Goal: Information Seeking & Learning: Check status

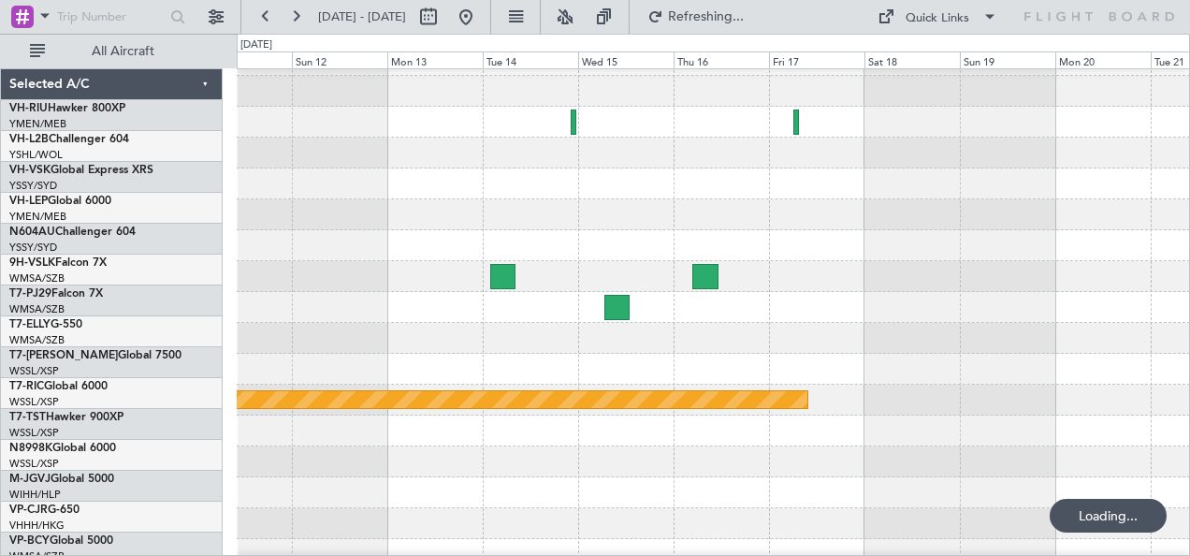
scroll to position [24, 0]
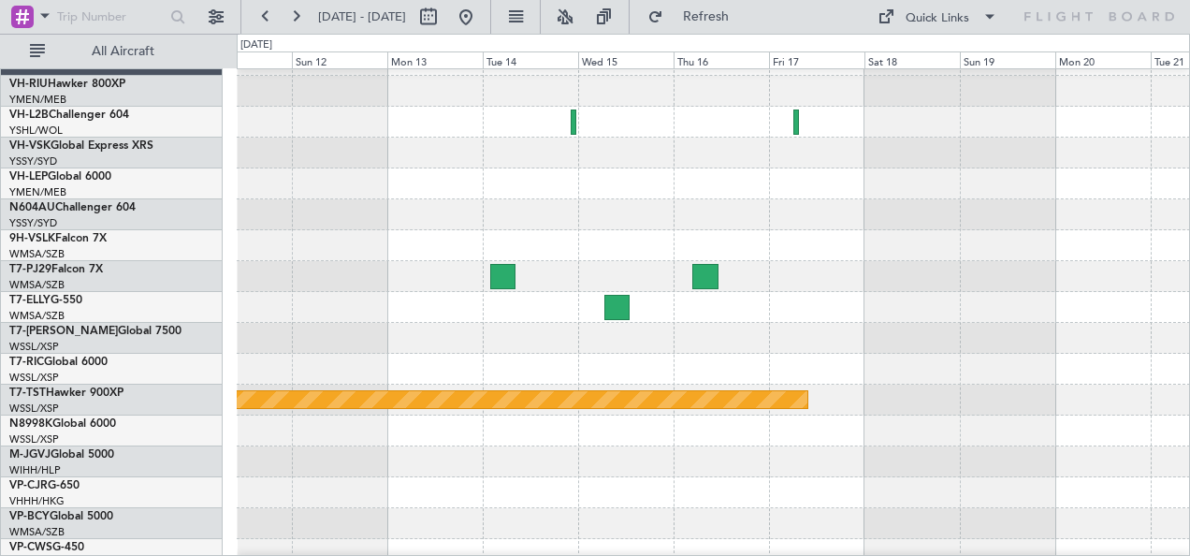
click at [669, 219] on div at bounding box center [713, 214] width 953 height 31
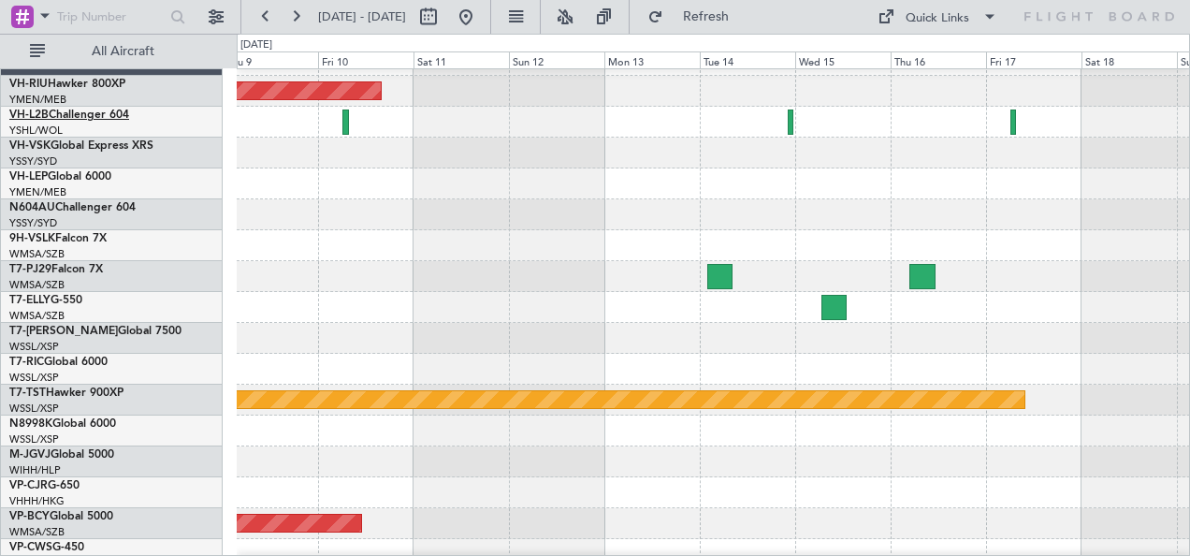
click at [67, 111] on link "VH-L2B Challenger 604" at bounding box center [69, 114] width 120 height 11
click at [184, 174] on div "Planned Maint [GEOGRAPHIC_DATA] ([GEOGRAPHIC_DATA]) Planned Maint [GEOGRAPHIC_D…" at bounding box center [595, 295] width 1190 height 522
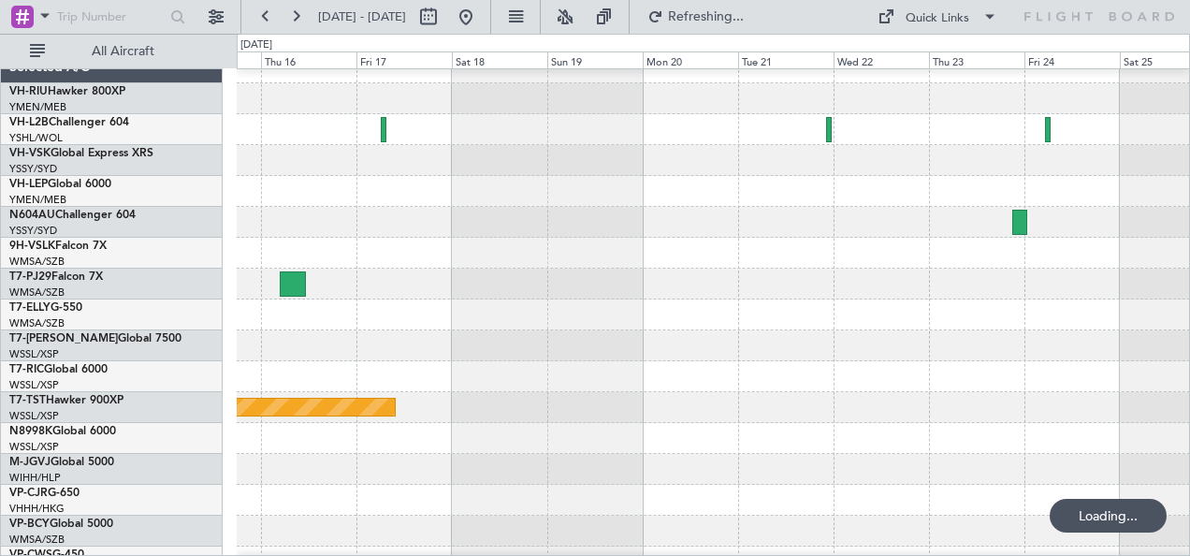
scroll to position [5, 0]
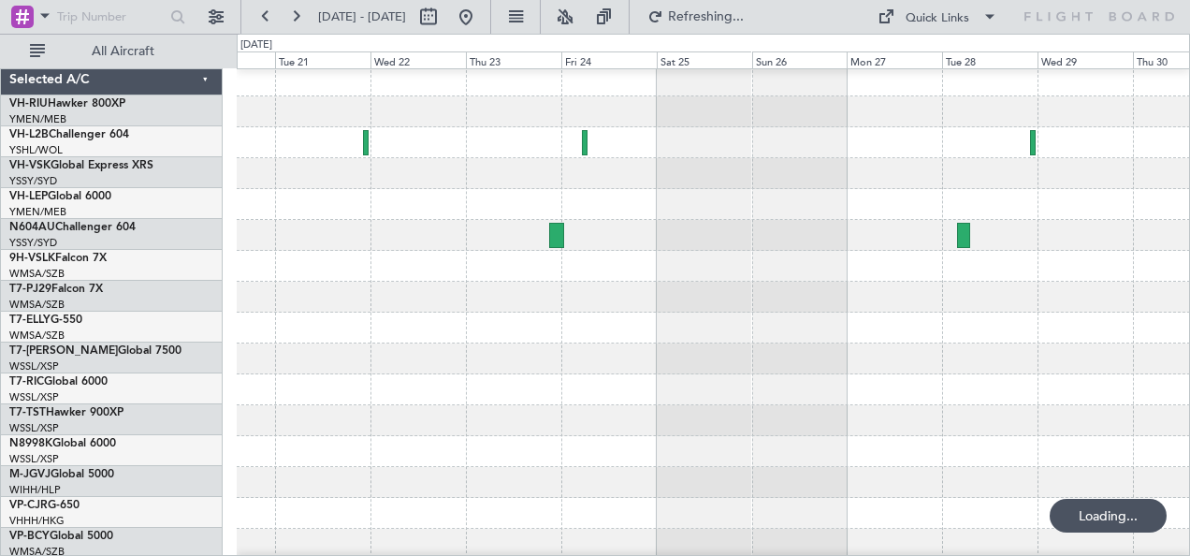
click at [352, 196] on div at bounding box center [713, 204] width 953 height 31
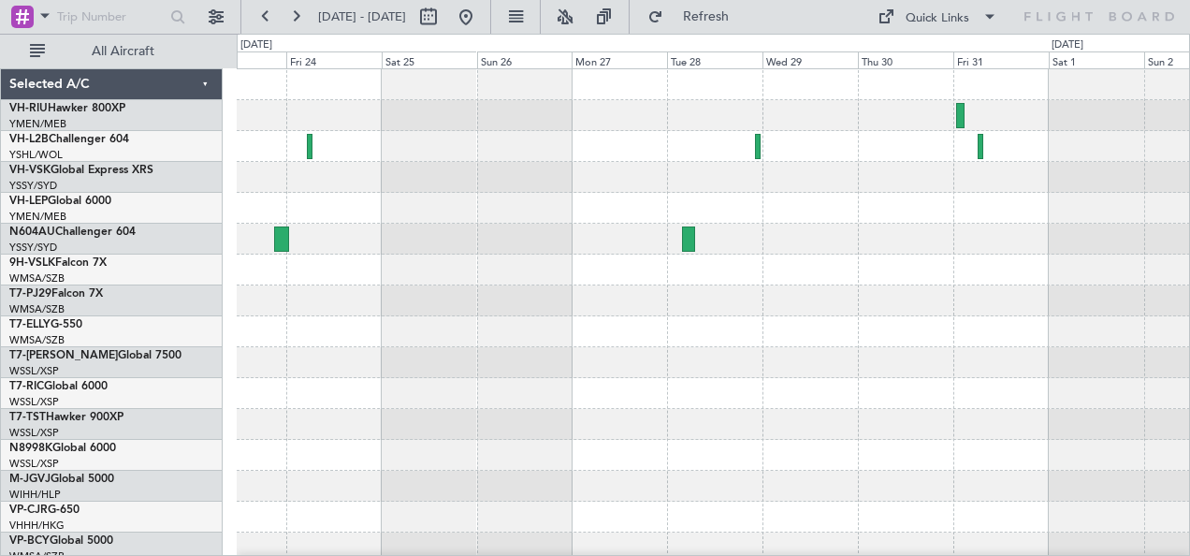
click at [371, 329] on div "Planned Maint Sydney ([PERSON_NAME] Intl)" at bounding box center [713, 331] width 953 height 525
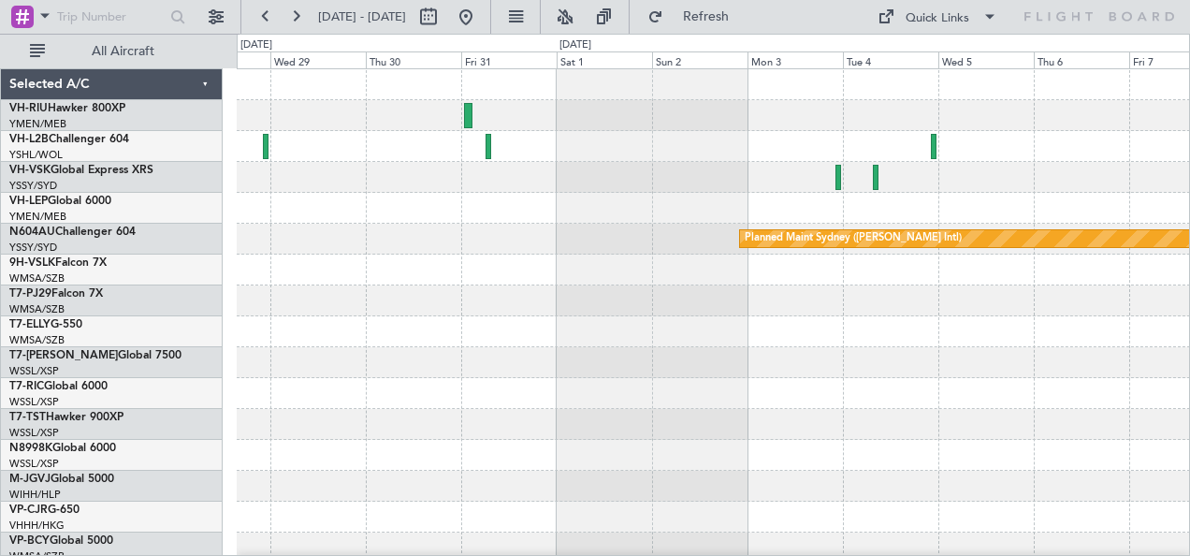
click at [339, 285] on div "Planned Maint Sydney ([PERSON_NAME] Intl)" at bounding box center [713, 331] width 953 height 525
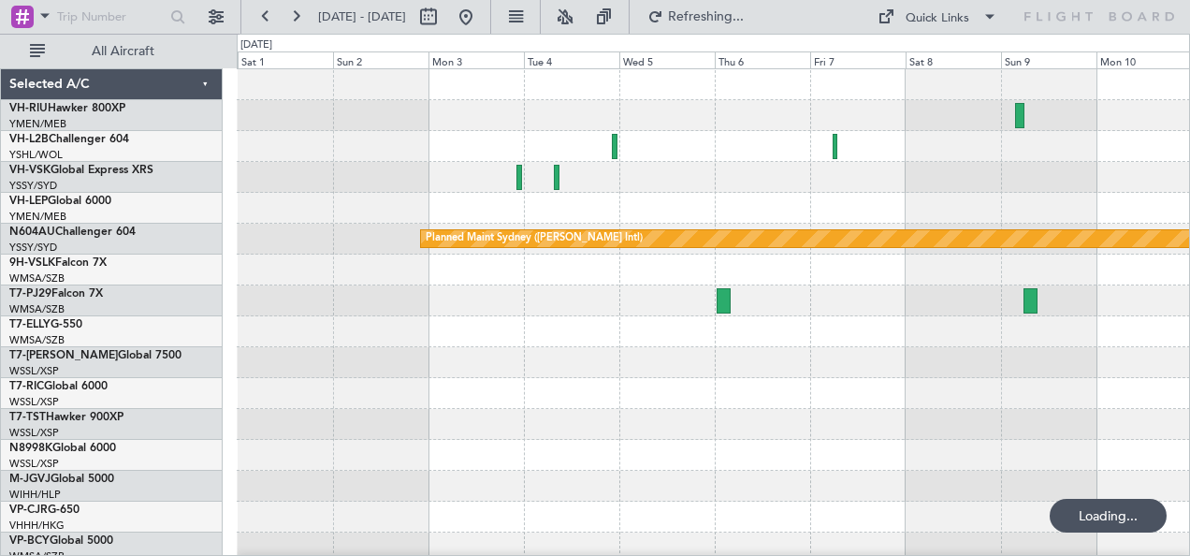
click at [545, 211] on div "Planned Maint Sydney ([PERSON_NAME] Intl)" at bounding box center [713, 331] width 953 height 525
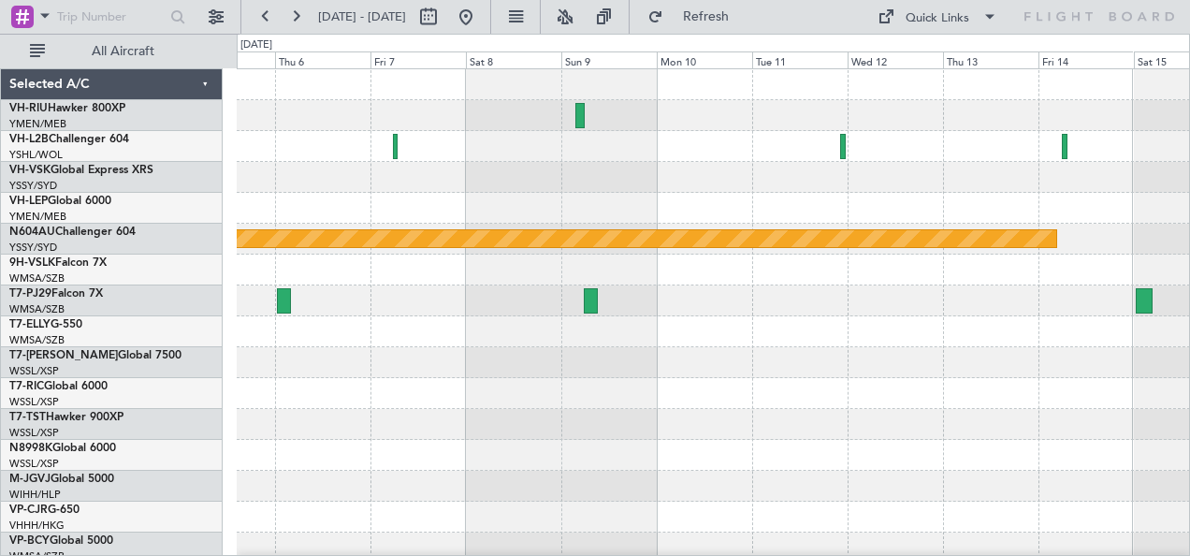
click at [419, 215] on div "Planned Maint Sydney ([PERSON_NAME] Intl)" at bounding box center [713, 331] width 953 height 525
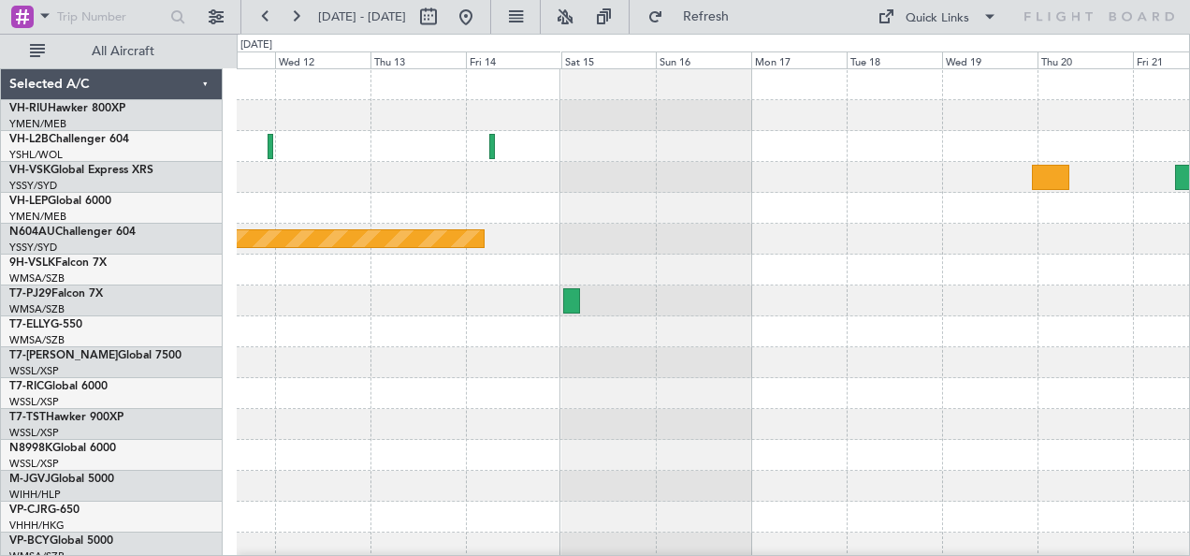
click at [651, 195] on div "Planned Maint Sydney ([PERSON_NAME] Intl)" at bounding box center [713, 331] width 953 height 525
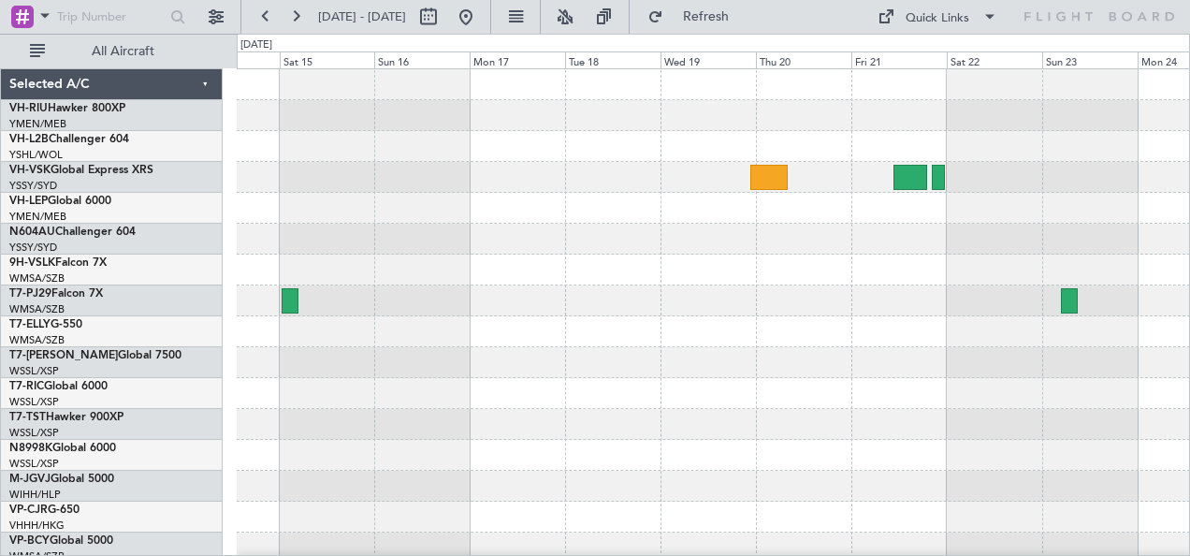
click at [207, 284] on div "Planned Maint Sydney ([PERSON_NAME] Intl) Selected A/C VH-RIU Hawker 800XP YMEN…" at bounding box center [595, 295] width 1190 height 522
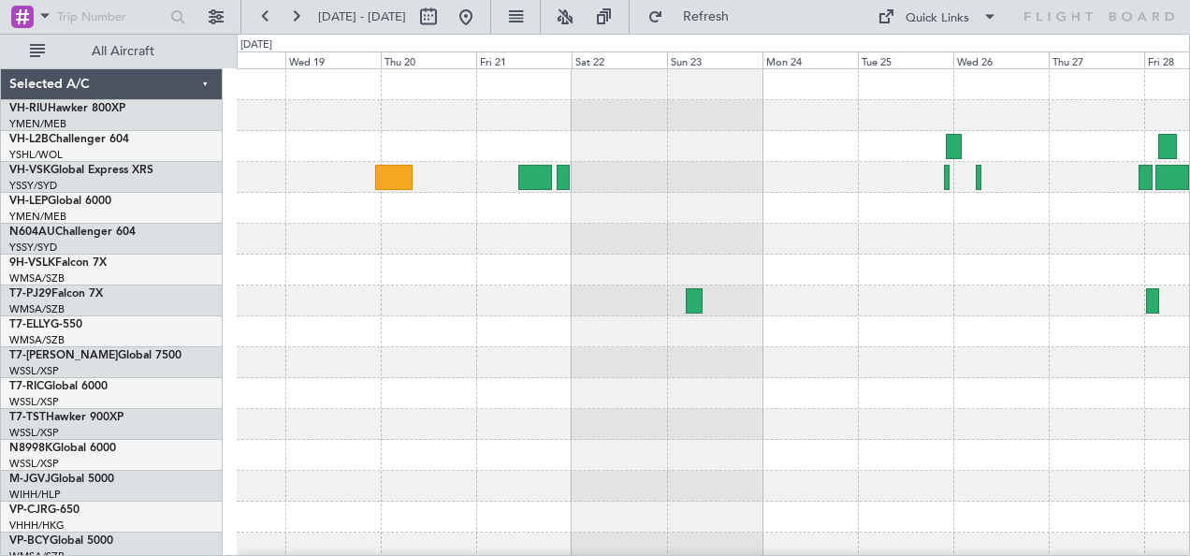
click at [844, 292] on div at bounding box center [713, 331] width 953 height 525
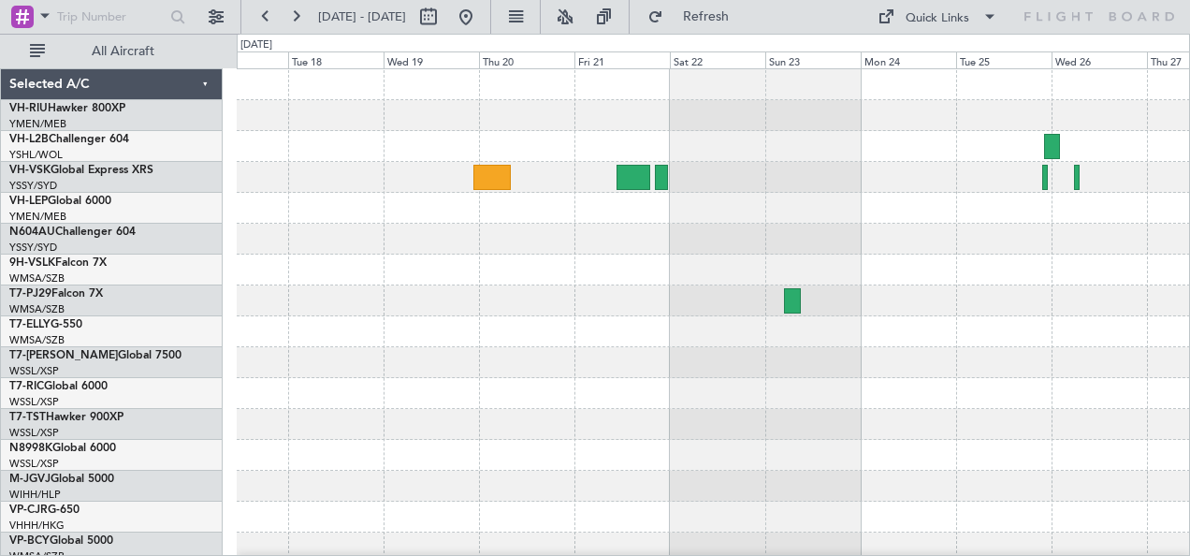
click at [969, 245] on div at bounding box center [713, 331] width 953 height 525
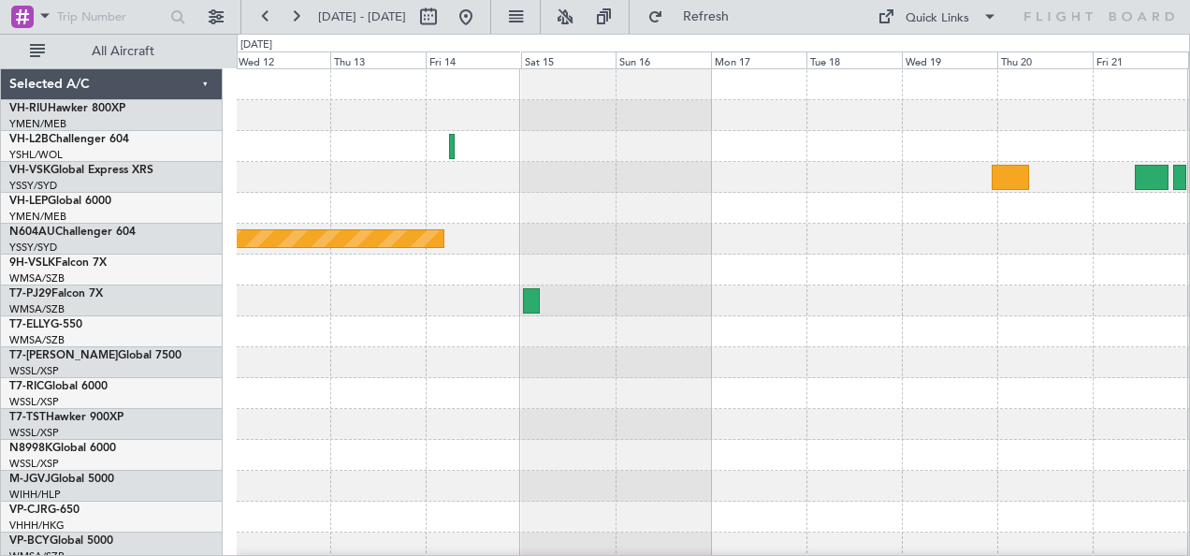
click at [1058, 227] on div "Planned Maint Sydney ([PERSON_NAME] Intl)" at bounding box center [713, 331] width 953 height 525
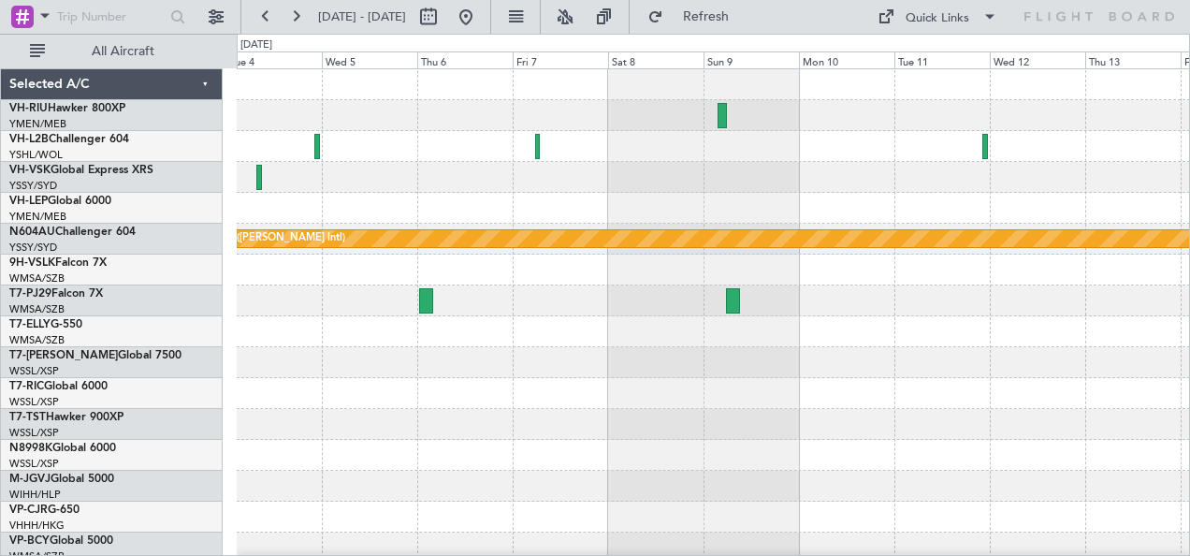
click at [1189, 149] on html "[DATE] - [DATE] Refresh Quick Links All Aircraft Planned Maint Sydney ([PERSON_…" at bounding box center [595, 278] width 1190 height 556
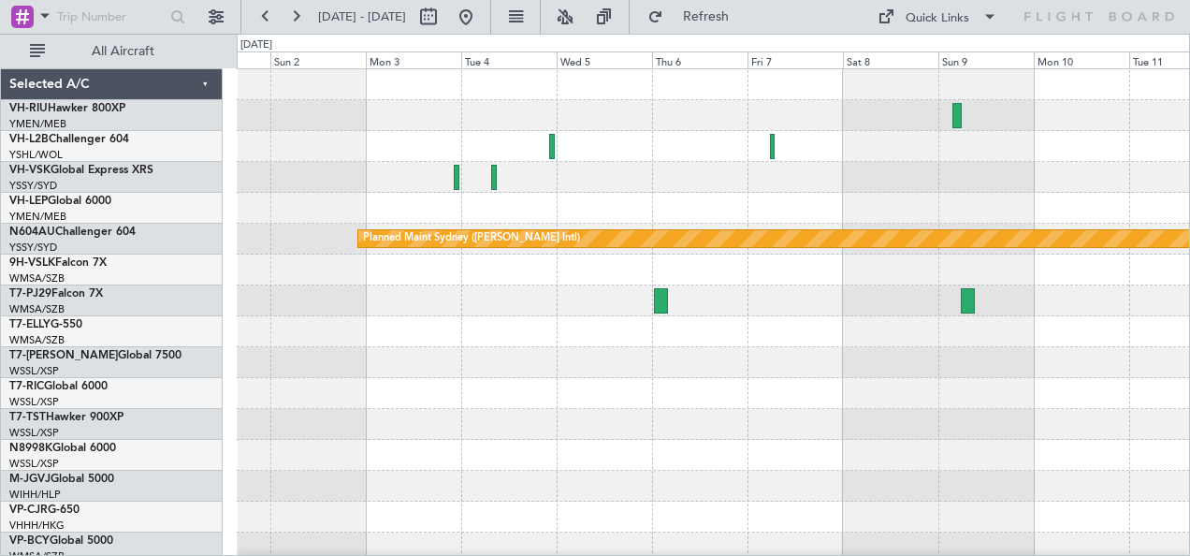
click at [865, 183] on div at bounding box center [713, 177] width 953 height 31
